Goal: Task Accomplishment & Management: Use online tool/utility

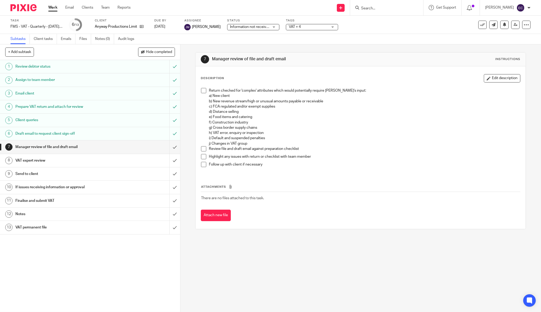
click at [383, 8] on input "Search" at bounding box center [384, 8] width 47 height 5
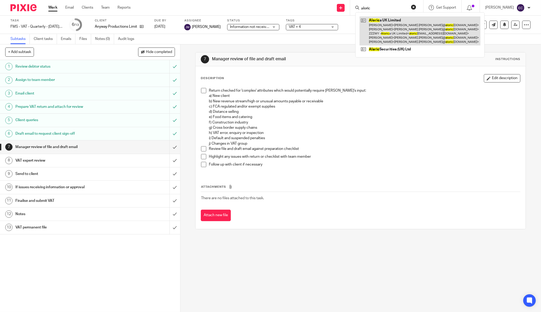
type input "aloric"
click at [387, 27] on link at bounding box center [420, 30] width 121 height 29
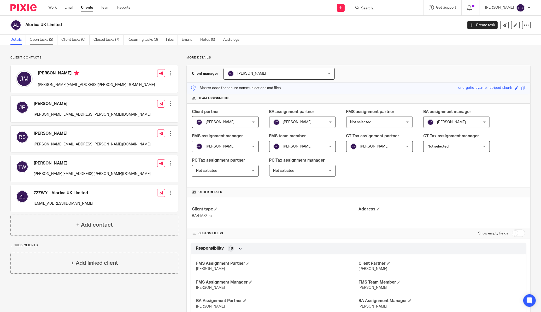
click at [38, 41] on link "Open tasks (2)" at bounding box center [44, 40] width 28 height 10
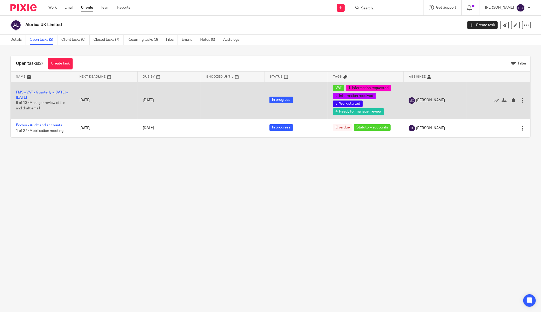
click at [39, 92] on link "FMS - VAT - Quarterly - [DATE] - [DATE]" at bounding box center [42, 95] width 52 height 9
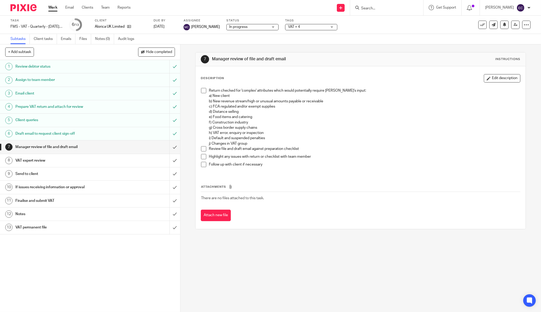
click at [77, 107] on h1 "Prepare VAT return and attach for review" at bounding box center [64, 107] width 99 height 8
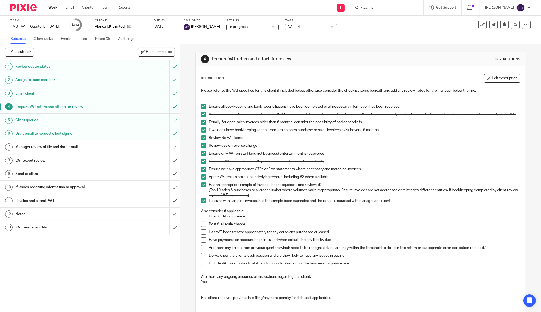
scroll to position [87, 0]
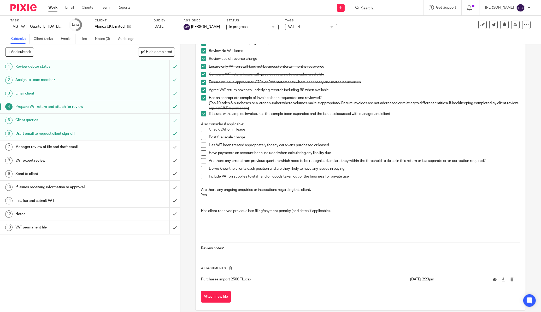
click at [202, 131] on span at bounding box center [203, 129] width 5 height 5
click at [202, 140] on span at bounding box center [203, 137] width 5 height 5
click at [201, 148] on span at bounding box center [203, 145] width 5 height 5
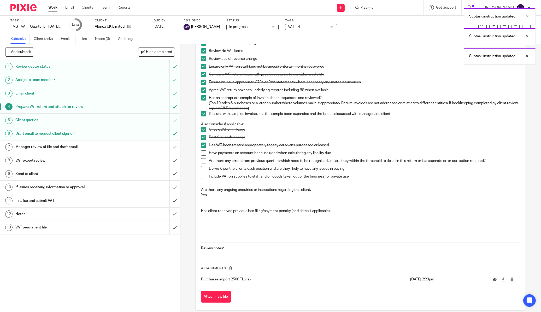
click at [201, 156] on span at bounding box center [203, 152] width 5 height 5
click at [203, 163] on span at bounding box center [203, 160] width 5 height 5
click at [203, 171] on span at bounding box center [203, 168] width 5 height 5
click at [203, 178] on span at bounding box center [203, 176] width 5 height 5
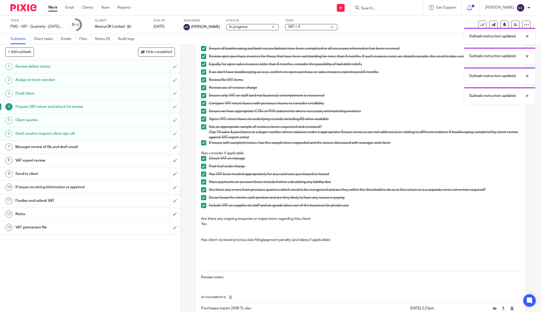
scroll to position [0, 0]
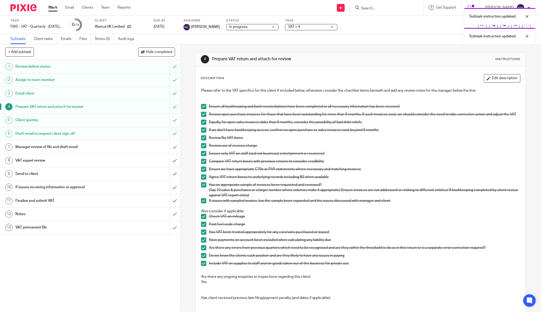
click at [205, 117] on li "Review open purchase invoices for those that have been outstanding for more tha…" at bounding box center [360, 116] width 319 height 8
click at [202, 125] on span at bounding box center [203, 122] width 5 height 5
click at [201, 114] on span at bounding box center [203, 114] width 5 height 5
click at [203, 133] on span at bounding box center [203, 129] width 5 height 5
click at [203, 180] on span at bounding box center [203, 176] width 5 height 5
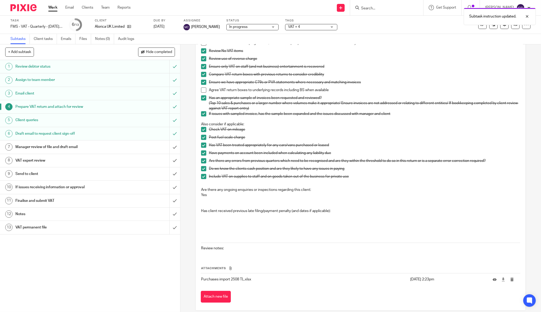
scroll to position [96, 0]
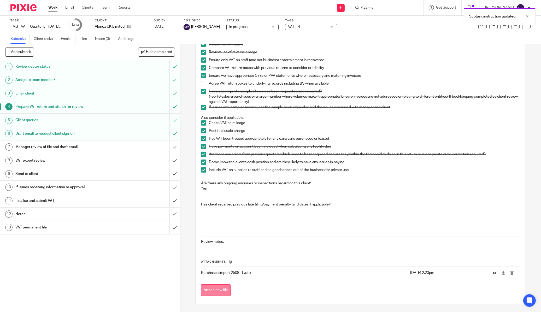
click at [216, 291] on button "Attach new file" at bounding box center [216, 290] width 30 height 12
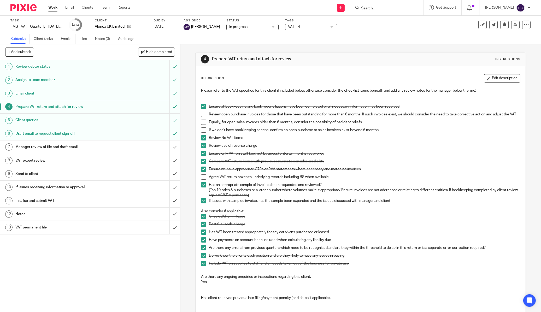
scroll to position [109, 0]
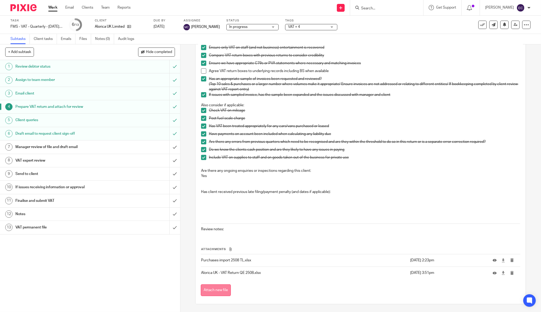
click at [229, 286] on button "Attach new file" at bounding box center [216, 290] width 30 height 12
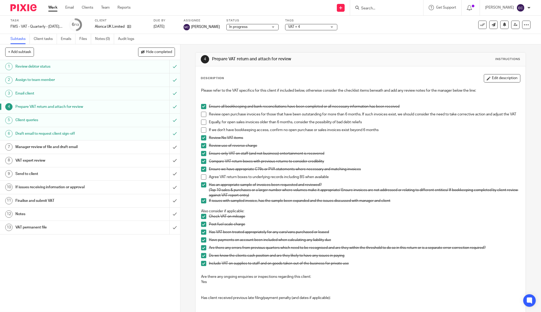
click at [126, 137] on div "Draft email to request client sign-off" at bounding box center [89, 134] width 149 height 8
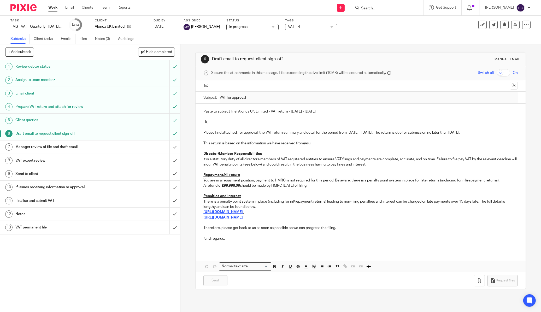
click at [225, 184] on strong "£99,998.09" at bounding box center [231, 186] width 18 height 4
click at [225, 185] on strong "£99,998.09" at bounding box center [231, 186] width 18 height 4
click at [320, 280] on button "Save draft" at bounding box center [311, 280] width 33 height 11
click at [321, 145] on p "This return is based on the information we have received from you ." at bounding box center [360, 143] width 314 height 5
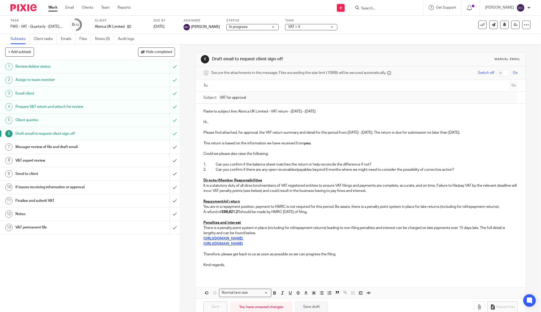
click at [317, 305] on button "Save draft" at bounding box center [311, 307] width 33 height 11
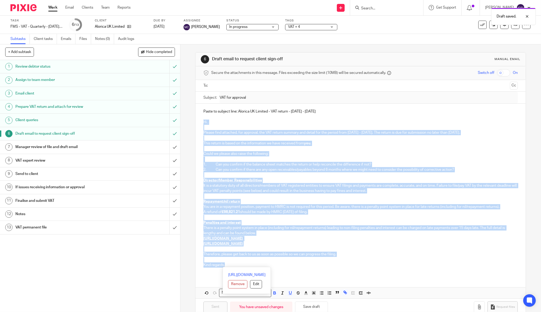
drag, startPoint x: 227, startPoint y: 264, endPoint x: 199, endPoint y: 121, distance: 146.0
click at [199, 121] on div "Paste to subject line: Alorica UK Limited - VAT return - June - August, 2025 Hi…" at bounding box center [361, 190] width 330 height 173
copy div "Hi , Please find attached, for approval, the VAT return summary and detail for …"
click at [305, 307] on button "Save draft" at bounding box center [311, 307] width 33 height 11
click at [258, 259] on p at bounding box center [360, 259] width 314 height 5
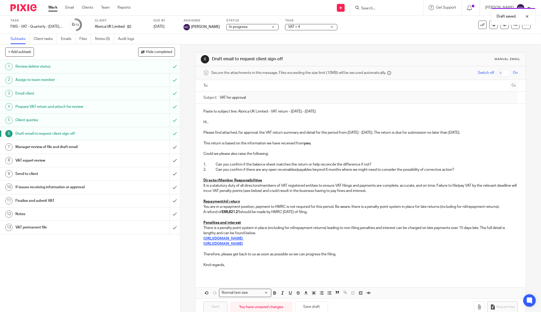
click at [252, 268] on p at bounding box center [360, 270] width 314 height 5
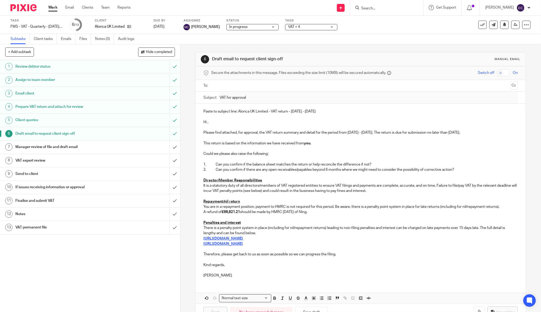
scroll to position [17, 0]
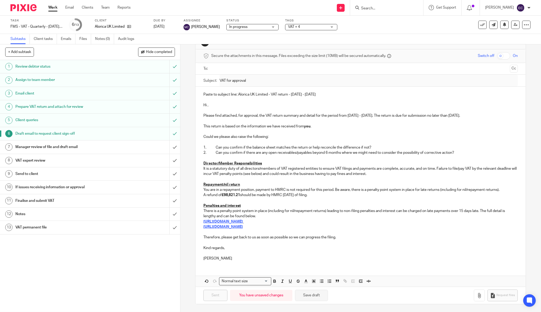
click at [308, 299] on button "Save draft" at bounding box center [311, 295] width 33 height 11
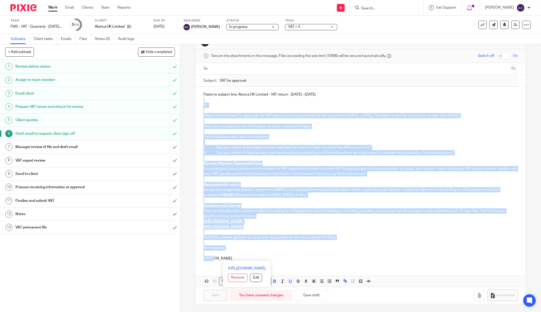
drag, startPoint x: 213, startPoint y: 259, endPoint x: 197, endPoint y: 98, distance: 162.2
click at [197, 98] on div "Paste to subject line: Alorica UK Limited - VAT return - June - August, 2025 Hi…" at bounding box center [361, 176] width 330 height 179
copy div "Hi , Please find attached, for approval, the VAT return summary and detail for …"
click at [299, 27] on span "VAT + 4" at bounding box center [307, 26] width 39 height 5
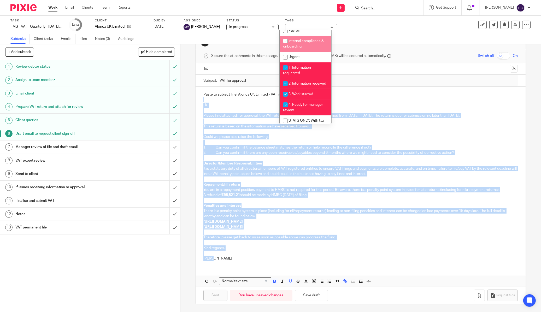
scroll to position [87, 0]
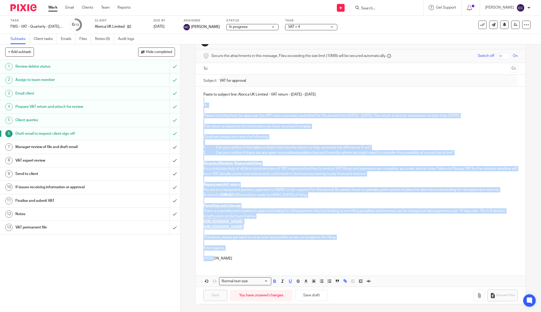
drag, startPoint x: 359, startPoint y: 38, endPoint x: 98, endPoint y: 56, distance: 262.3
click at [359, 37] on div "Subtasks Client tasks Emails Files Notes (0) Audit logs" at bounding box center [270, 39] width 541 height 10
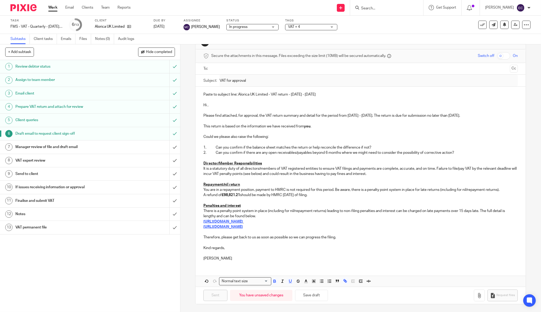
click at [43, 129] on link "6 Draft email to request client sign-off" at bounding box center [84, 133] width 169 height 13
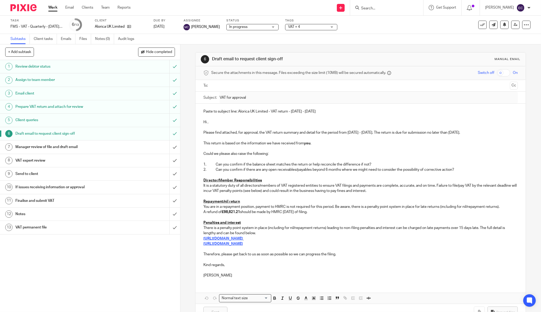
click at [56, 121] on h1 "Client queries" at bounding box center [64, 120] width 99 height 8
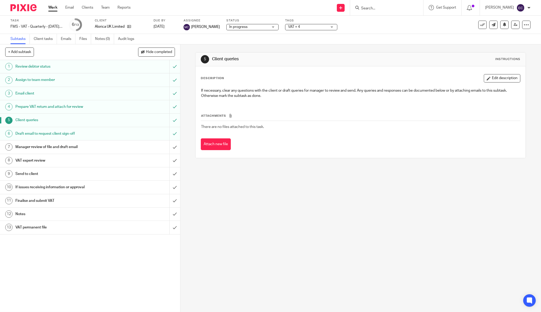
click at [39, 106] on h1 "Prepare VAT return and attach for review" at bounding box center [64, 107] width 99 height 8
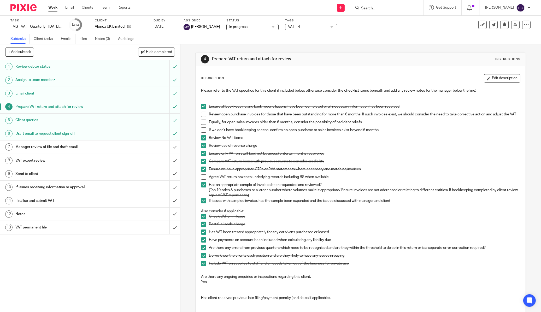
scroll to position [121, 0]
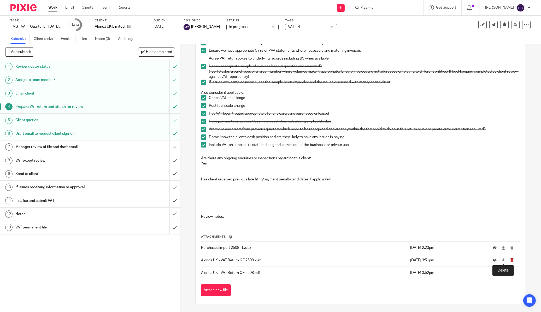
click at [510, 261] on icon "submit" at bounding box center [512, 260] width 4 height 4
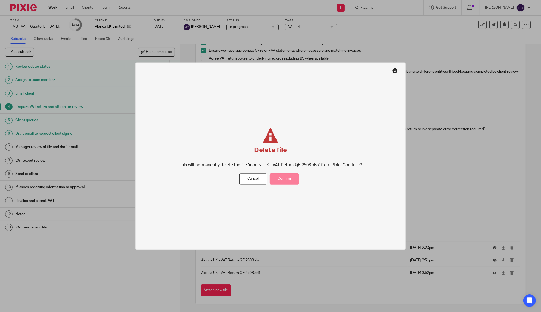
click at [284, 179] on button "Confirm" at bounding box center [285, 178] width 30 height 11
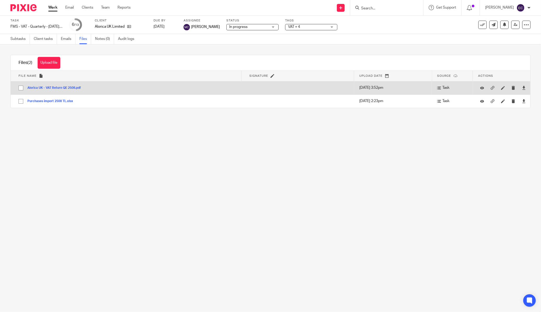
click at [22, 88] on input "checkbox" at bounding box center [21, 88] width 10 height 10
checkbox input "true"
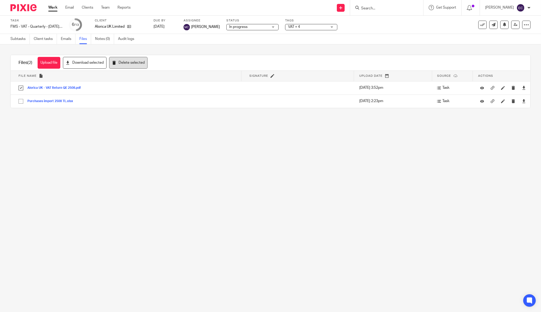
click at [137, 65] on button "Delete selected" at bounding box center [128, 63] width 38 height 12
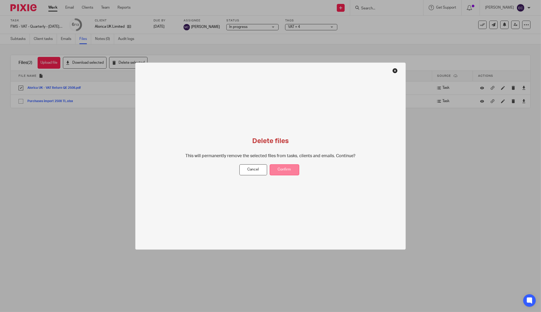
click at [295, 170] on button "Confirm" at bounding box center [285, 169] width 30 height 11
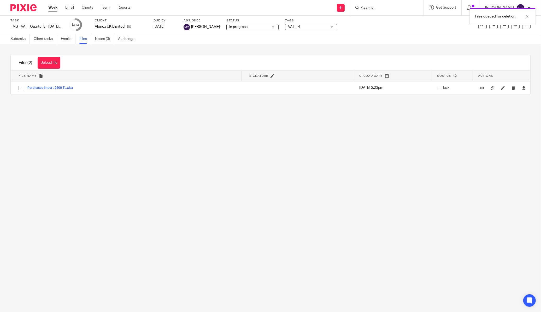
click at [85, 41] on link "Files" at bounding box center [85, 39] width 12 height 10
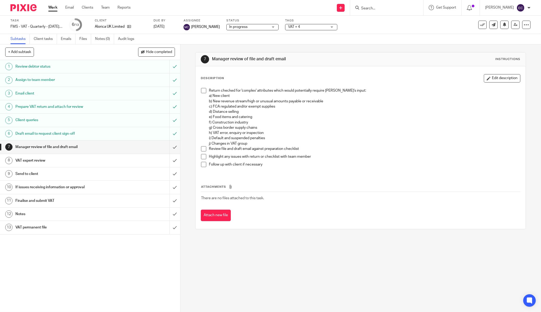
click at [27, 105] on h1 "Prepare VAT return and attach for review" at bounding box center [64, 107] width 99 height 8
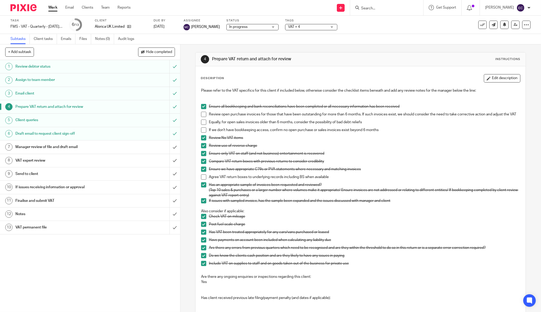
scroll to position [96, 0]
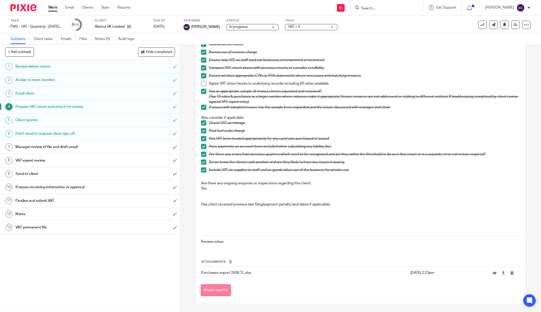
click at [220, 290] on button "Attach new file" at bounding box center [216, 290] width 30 height 12
